Goal: Transaction & Acquisition: Book appointment/travel/reservation

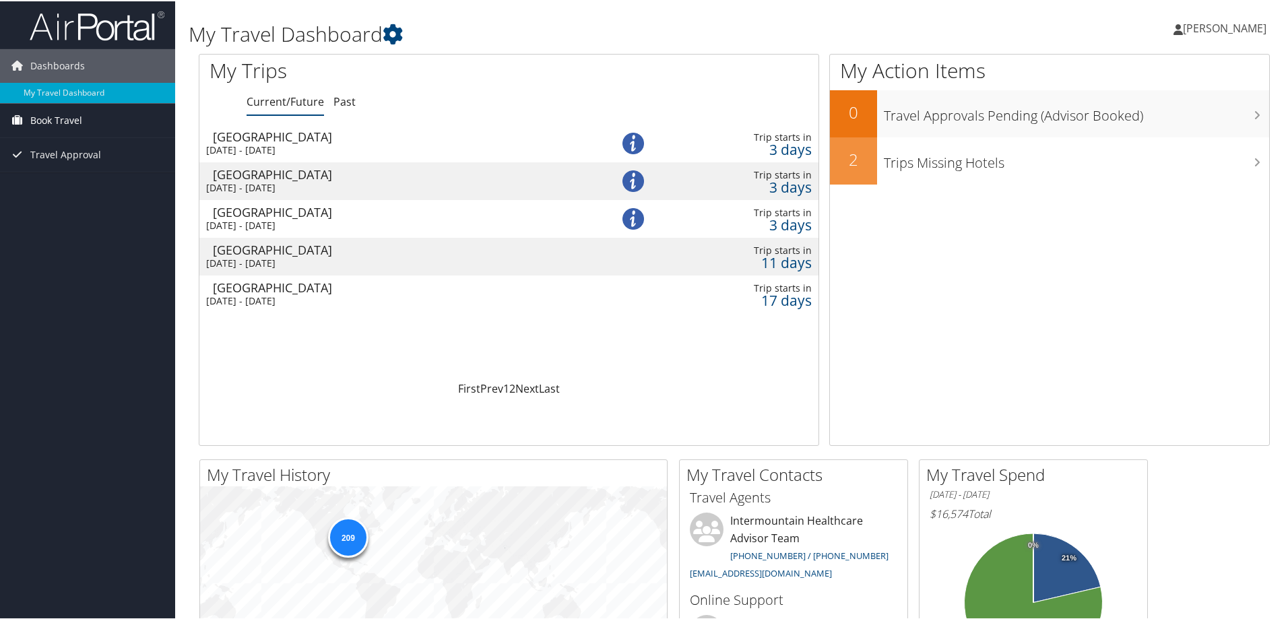
click at [79, 114] on span "Book Travel" at bounding box center [56, 119] width 52 height 34
click at [61, 201] on span "Travel Approval" at bounding box center [65, 194] width 71 height 34
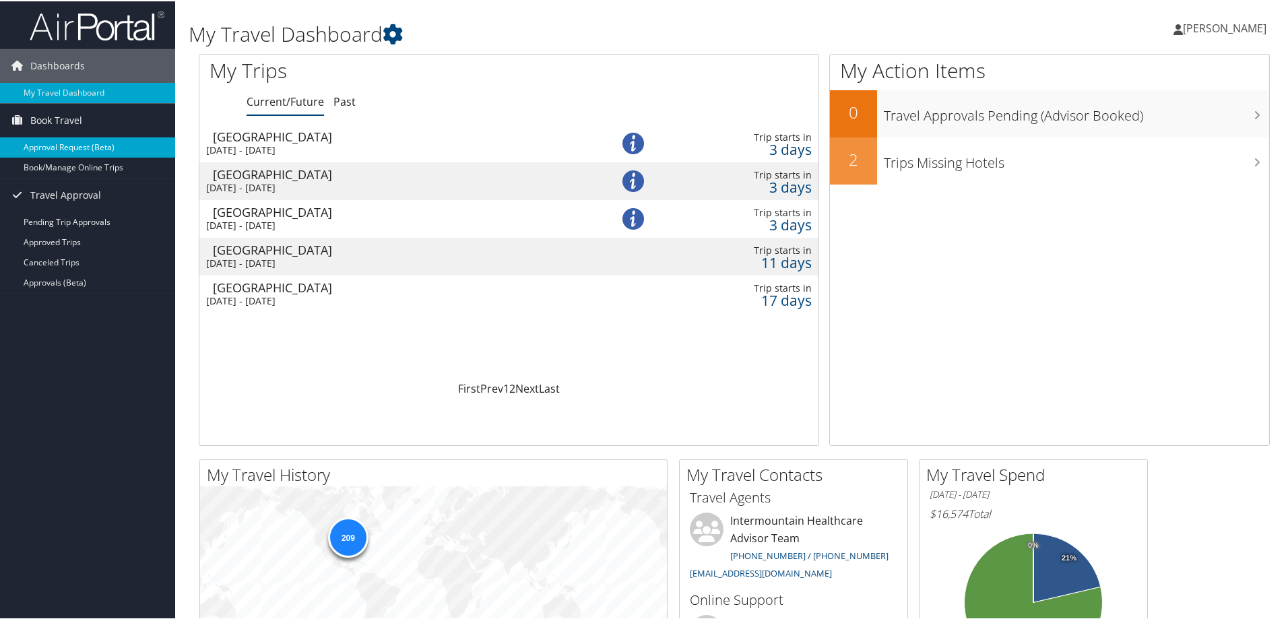
click at [75, 136] on link "Approval Request (Beta)" at bounding box center [87, 146] width 175 height 20
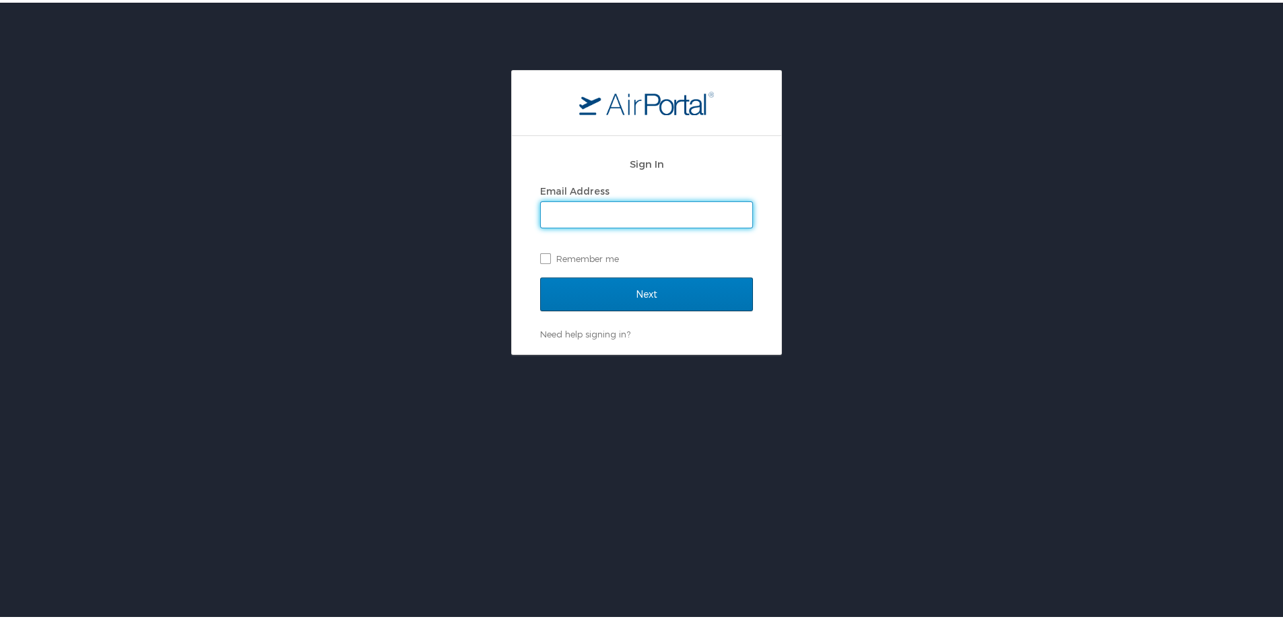
click at [583, 206] on input "Email Address" at bounding box center [647, 212] width 212 height 26
type input "[PERSON_NAME][EMAIL_ADDRESS][PERSON_NAME][DOMAIN_NAME]"
click at [629, 271] on div "Sign In Email Address stephanie.plagman@imail.org Remember me" at bounding box center [646, 211] width 213 height 129
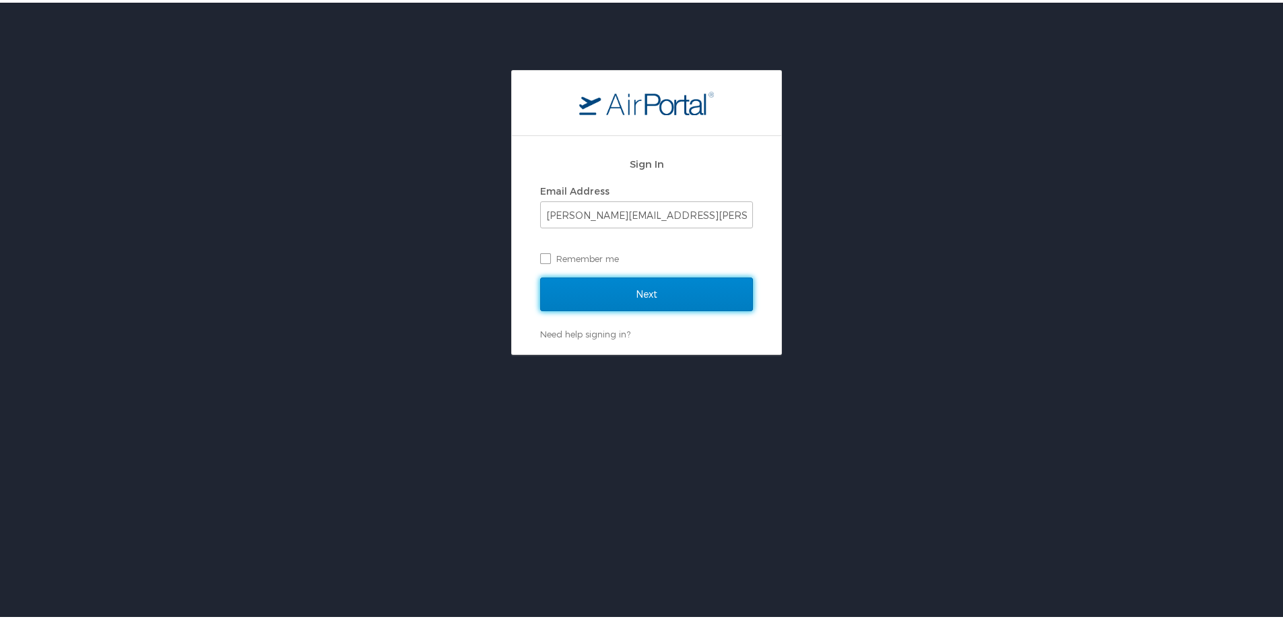
click at [631, 288] on input "Next" at bounding box center [646, 292] width 213 height 34
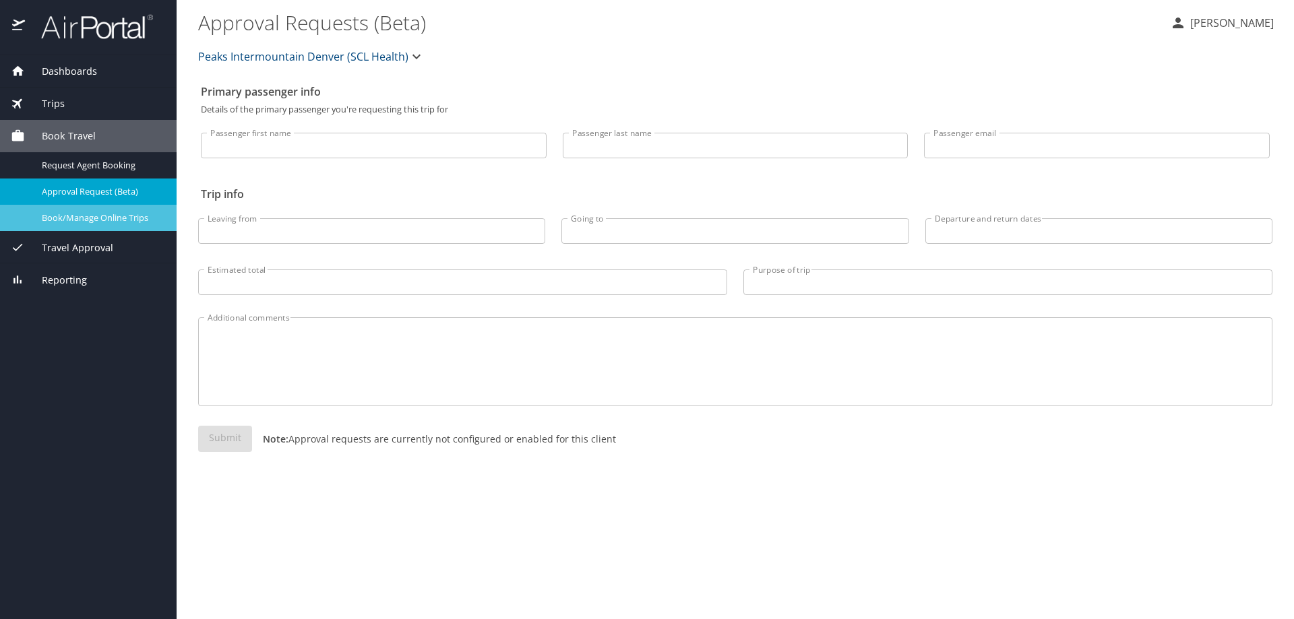
click at [122, 219] on span "Book/Manage Online Trips" at bounding box center [101, 218] width 119 height 13
